Goal: Answer question/provide support

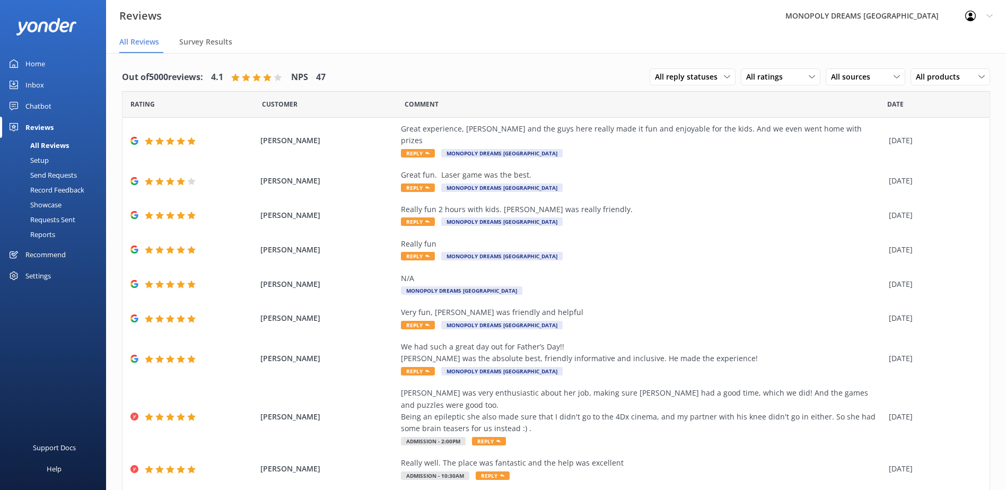
click at [807, 67] on div "All reply statuses All reply statuses Needs a reply Does not need reply All rat…" at bounding box center [819, 78] width 340 height 28
click at [808, 77] on use at bounding box center [811, 76] width 6 height 3
click at [777, 157] on link "Detractors" at bounding box center [788, 163] width 94 height 21
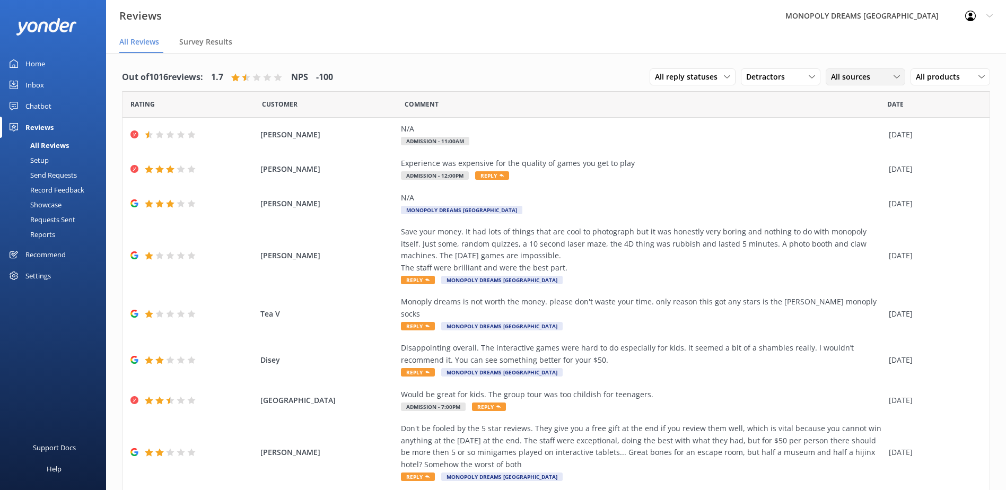
click at [847, 77] on span "All sources" at bounding box center [854, 77] width 46 height 12
click at [869, 118] on div "Yonder survey" at bounding box center [870, 120] width 59 height 11
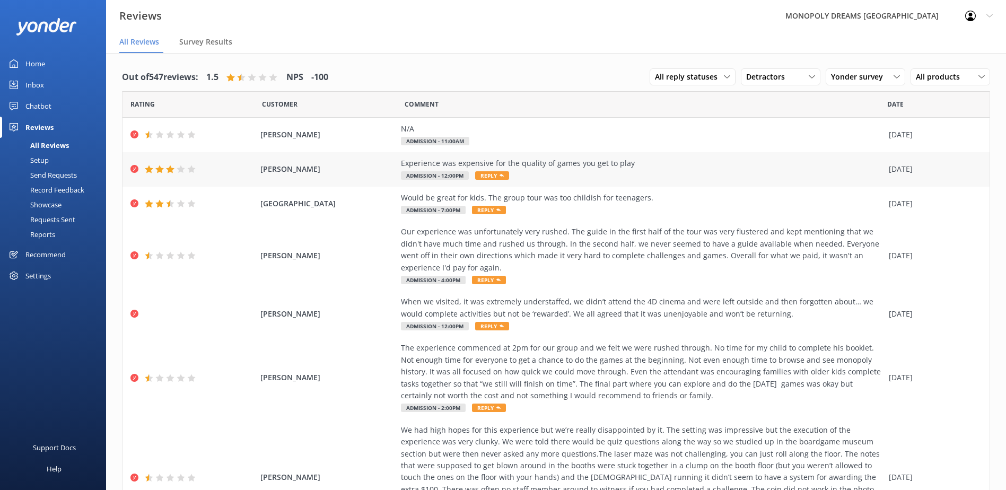
click at [722, 176] on div "Experience was expensive for the quality of games you get to play Admission - 1…" at bounding box center [642, 169] width 482 height 24
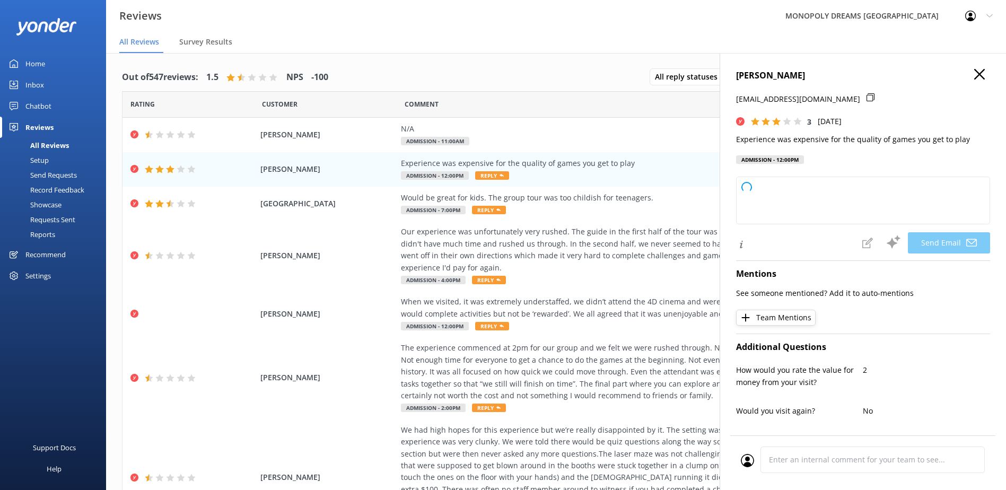
type textarea "Hi [PERSON_NAME], thank you for your feedback. We’re sorry to hear the experien…"
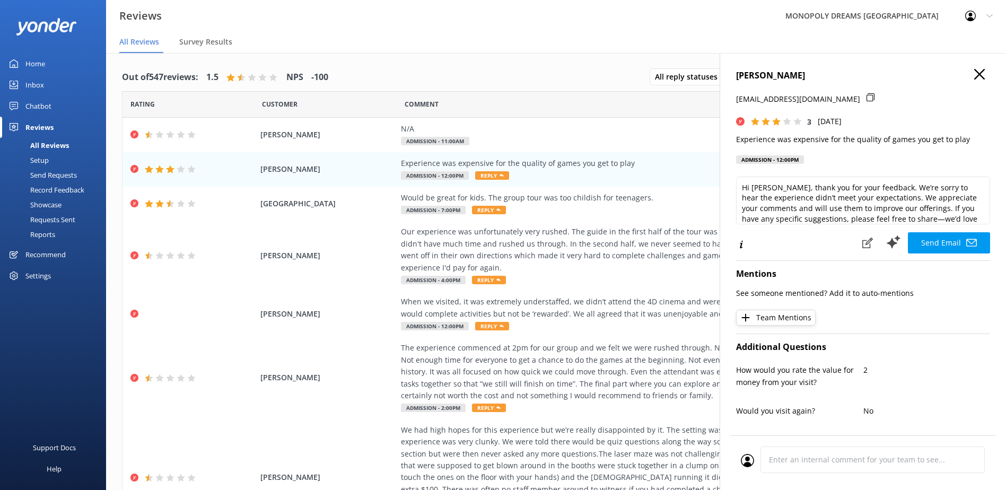
click at [974, 75] on icon "button" at bounding box center [979, 74] width 11 height 11
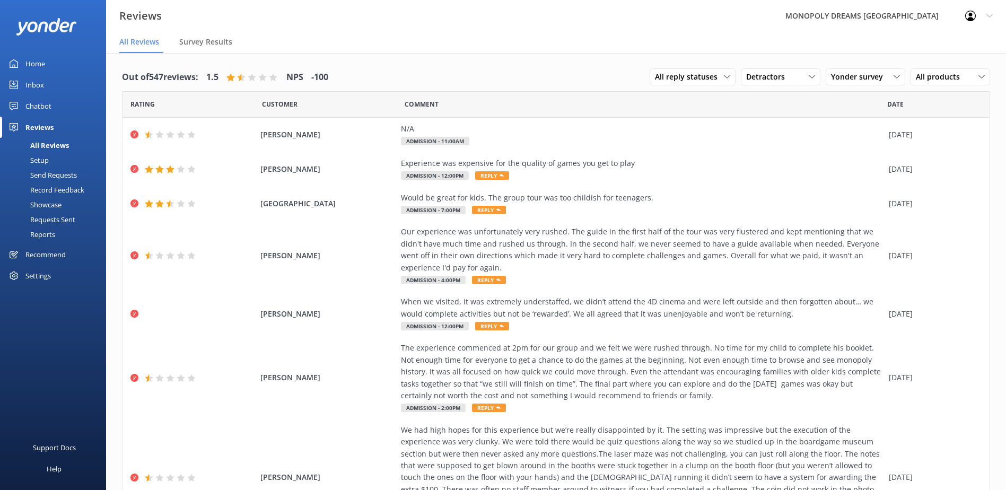
click at [43, 62] on div "Home" at bounding box center [35, 63] width 20 height 21
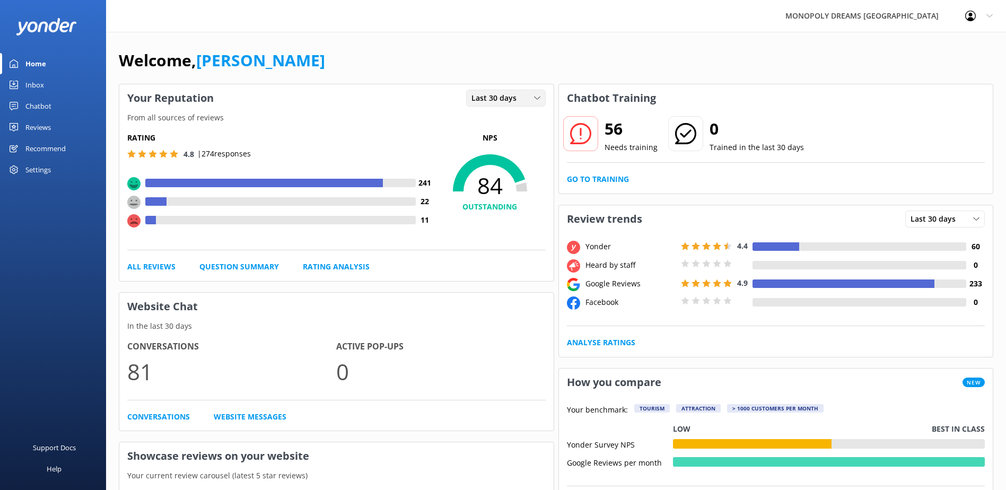
click at [530, 96] on div "Last 30 days" at bounding box center [506, 98] width 74 height 12
click at [517, 115] on link "Last 7 days" at bounding box center [513, 119] width 94 height 21
click at [153, 222] on div at bounding box center [154, 220] width 19 height 8
click at [427, 222] on h4 "4" at bounding box center [425, 220] width 19 height 12
click at [133, 222] on use at bounding box center [133, 220] width 13 height 13
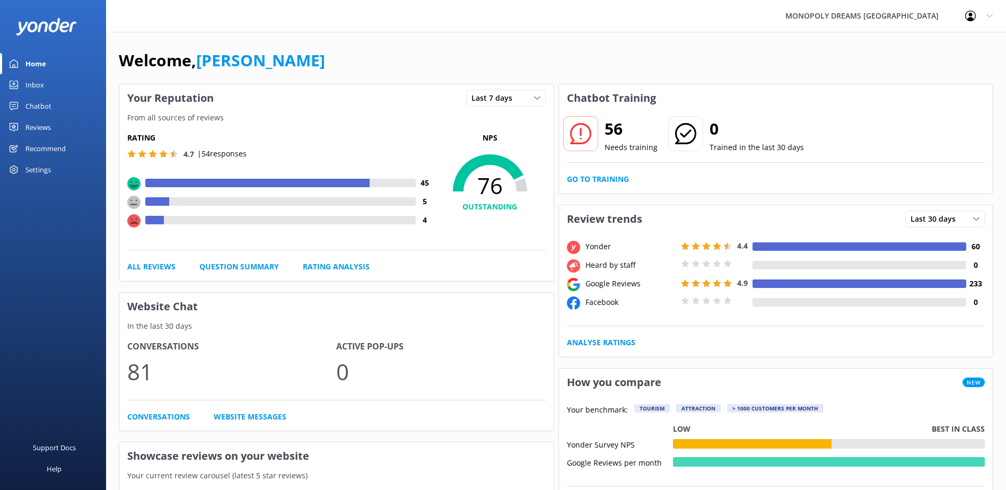
click at [133, 222] on use at bounding box center [133, 220] width 13 height 13
click at [512, 93] on span "Last 7 days" at bounding box center [494, 98] width 47 height 12
